Goal: Task Accomplishment & Management: Use online tool/utility

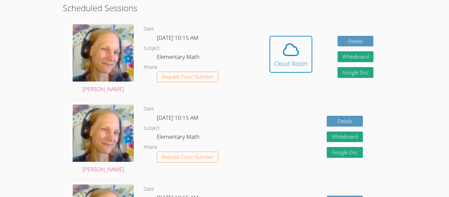
scroll to position [187, 0]
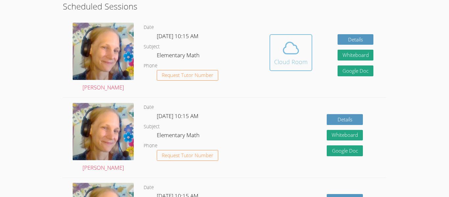
click at [297, 55] on icon at bounding box center [291, 48] width 18 height 18
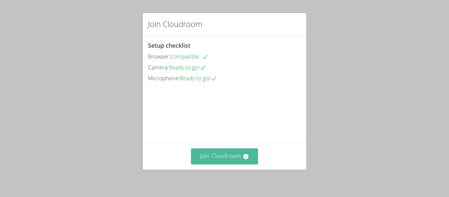
click at [228, 154] on button "Join Cloudroom" at bounding box center [224, 156] width 67 height 16
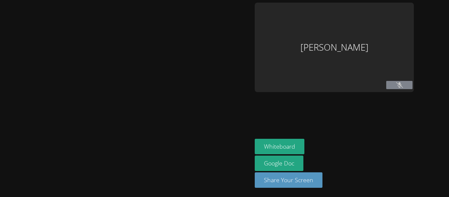
click at [229, 151] on div at bounding box center [126, 99] width 247 height 192
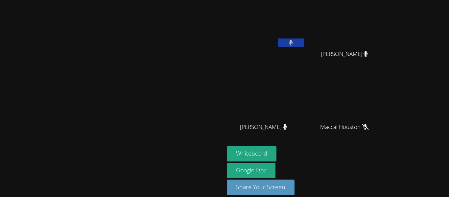
click at [287, 130] on span "Cole Skiver" at bounding box center [263, 127] width 47 height 10
click at [293, 42] on icon at bounding box center [291, 43] width 4 height 6
click at [294, 42] on icon at bounding box center [290, 43] width 7 height 6
click at [305, 77] on video at bounding box center [266, 98] width 78 height 44
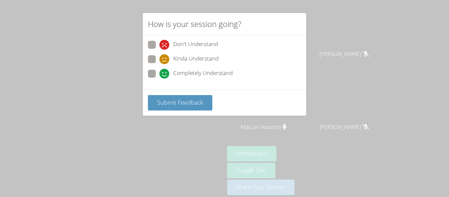
click at [349, 45] on div "How is your session going? Don't Understand Kinda Understand Completely Underst…" at bounding box center [224, 98] width 449 height 197
click at [351, 44] on div "How is your session going? Don't Understand Kinda Understand Completely Underst…" at bounding box center [224, 98] width 449 height 197
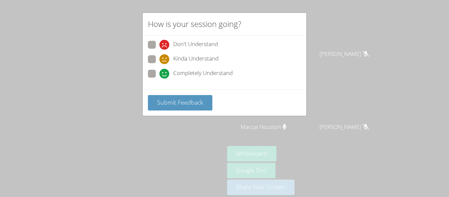
click at [351, 44] on div "How is your session going? Don't Understand Kinda Understand Completely Underst…" at bounding box center [224, 98] width 449 height 197
click at [159, 79] on span at bounding box center [159, 79] width 0 height 0
click at [159, 75] on input "Completely Understand" at bounding box center [162, 73] width 6 height 6
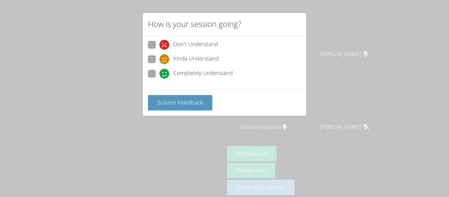
radio input "true"
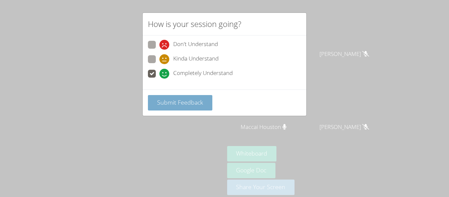
click at [169, 104] on span "Submit Feedback" at bounding box center [180, 102] width 46 height 8
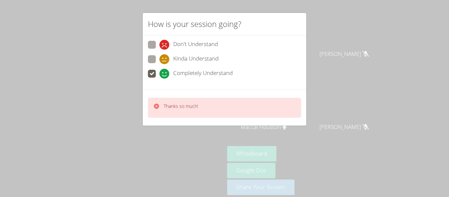
click at [172, 108] on p "Thanks so much!" at bounding box center [181, 106] width 34 height 7
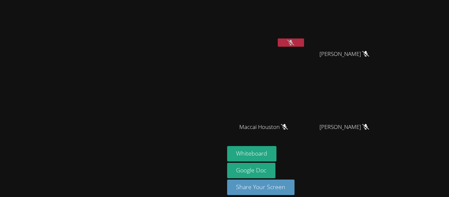
click at [161, 150] on video at bounding box center [112, 88] width 99 height 123
click at [294, 44] on icon at bounding box center [290, 43] width 7 height 6
click at [304, 43] on button at bounding box center [291, 42] width 26 height 8
click at [304, 41] on button at bounding box center [291, 42] width 26 height 8
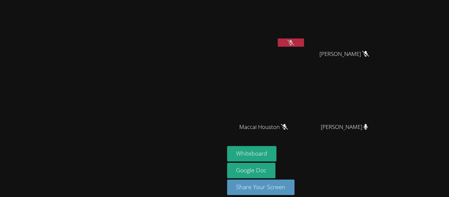
click at [304, 45] on button at bounding box center [291, 42] width 26 height 8
click at [293, 42] on icon at bounding box center [290, 43] width 4 height 6
click at [304, 42] on button at bounding box center [291, 42] width 26 height 8
click at [304, 43] on button at bounding box center [291, 42] width 26 height 8
click at [304, 40] on button at bounding box center [291, 42] width 26 height 8
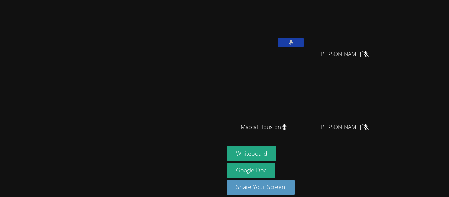
click at [304, 43] on button at bounding box center [291, 42] width 26 height 8
click at [304, 41] on button at bounding box center [291, 42] width 26 height 8
click at [161, 42] on video at bounding box center [112, 88] width 99 height 123
click at [304, 45] on button at bounding box center [291, 42] width 26 height 8
